Goal: Transaction & Acquisition: Purchase product/service

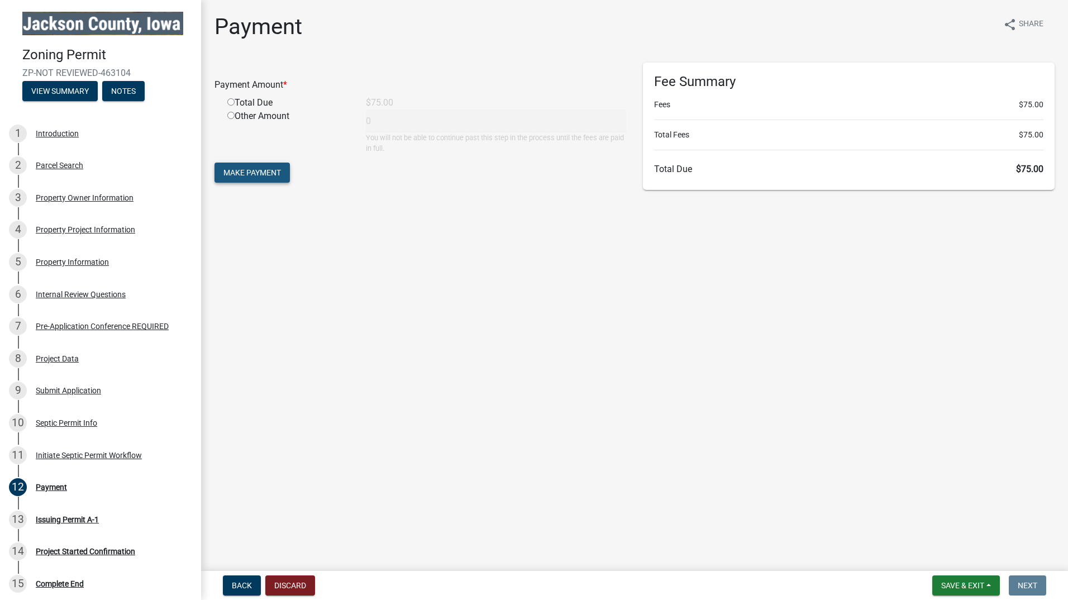
click at [271, 173] on span "Make Payment" at bounding box center [252, 172] width 58 height 9
click at [228, 113] on input "radio" at bounding box center [230, 115] width 7 height 7
radio input "true"
type input "75"
click at [230, 115] on input "radio" at bounding box center [230, 115] width 7 height 7
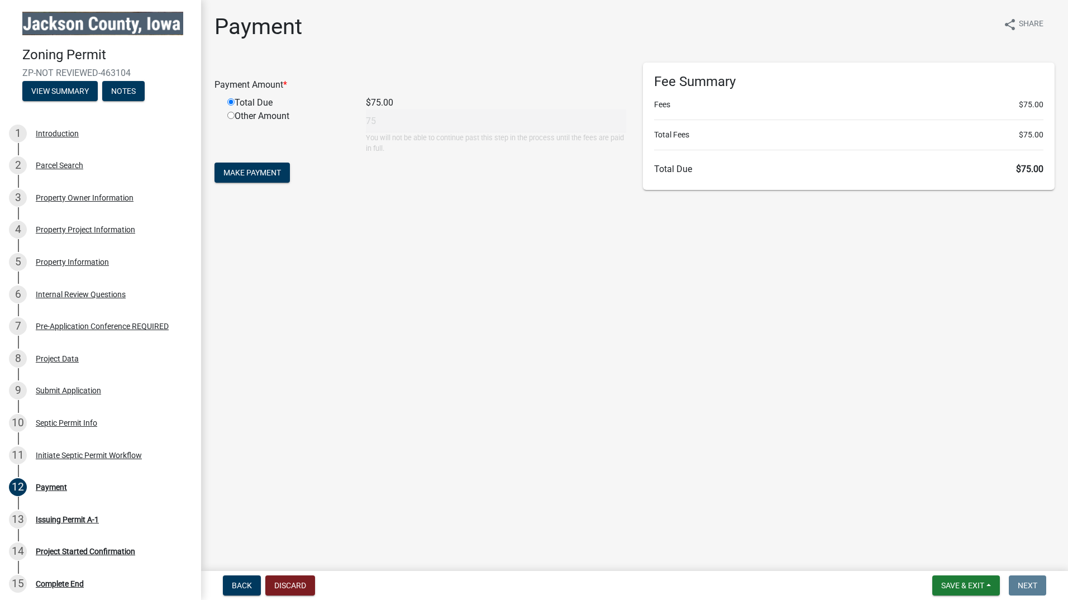
radio input "true"
radio input "false"
click at [325, 247] on main "Payment share Share Payment Amount * Total Due $75.00 Other Amount 75 You will …" at bounding box center [634, 283] width 867 height 566
click at [289, 583] on button "Discard" at bounding box center [290, 585] width 50 height 20
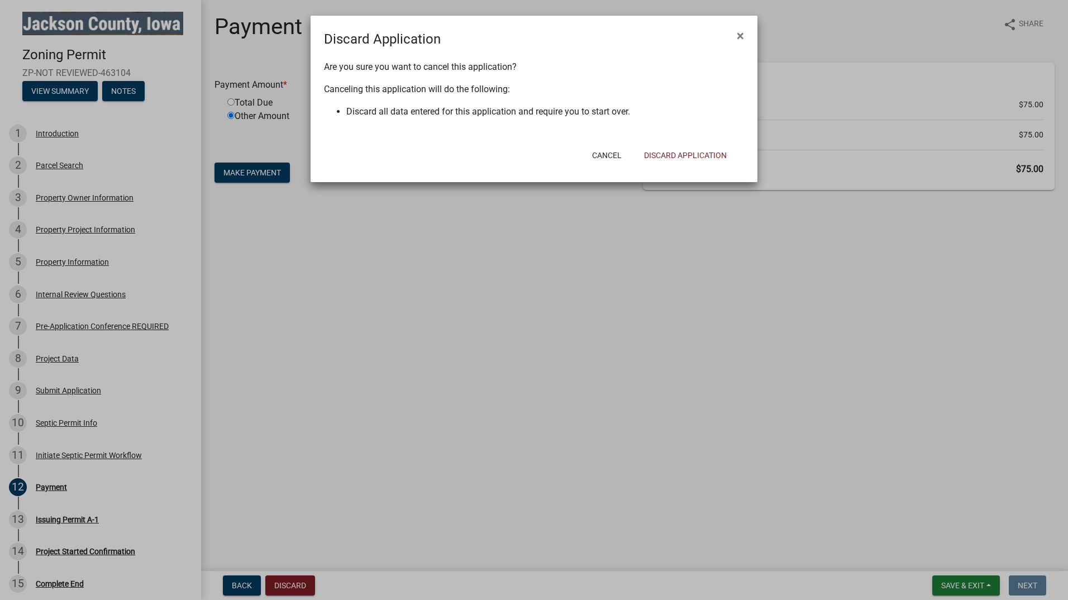
click at [502, 274] on ngb-modal-window "Discard Application × Are you sure you want to cancel this application? Canceli…" at bounding box center [534, 300] width 1068 height 600
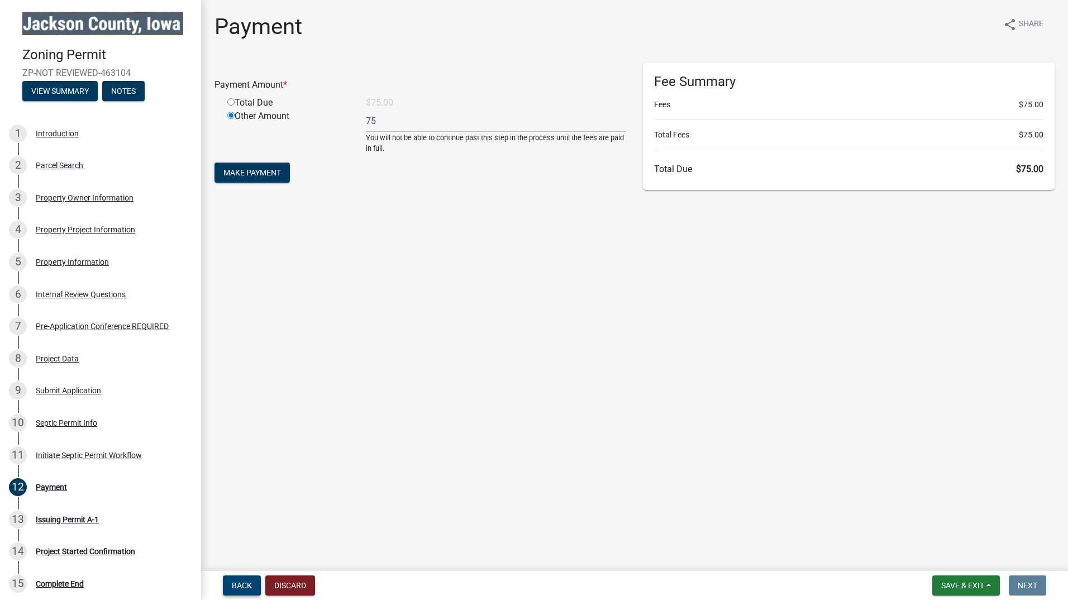
click at [249, 582] on span "Back" at bounding box center [242, 585] width 20 height 9
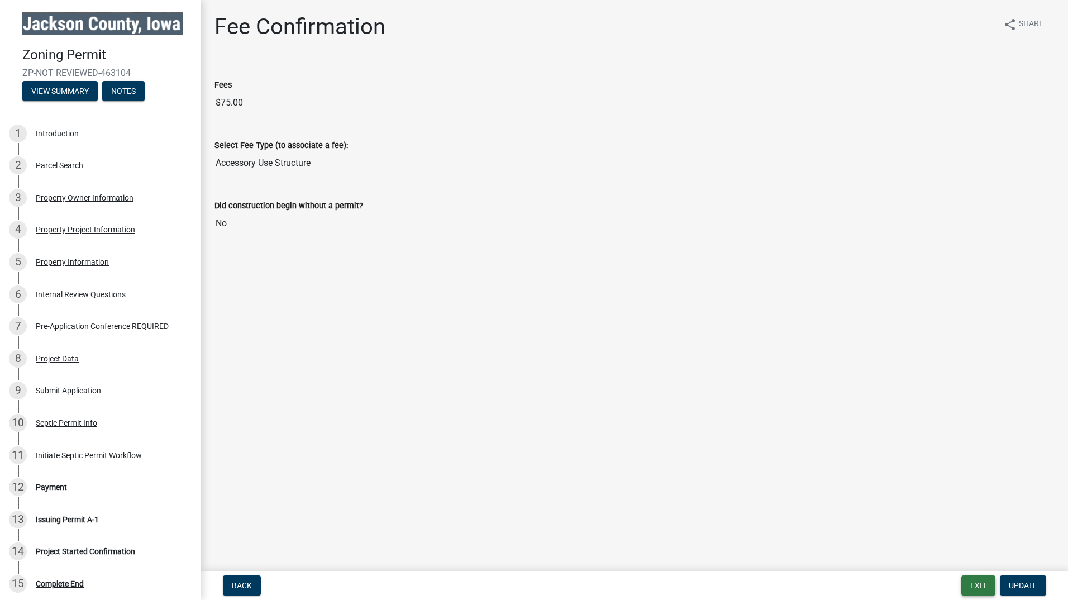
click at [971, 583] on button "Exit" at bounding box center [978, 585] width 34 height 20
